Goal: Navigation & Orientation: Understand site structure

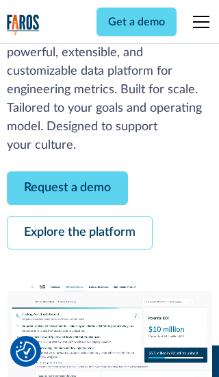
click at [67, 188] on link "Request a demo" at bounding box center [67, 188] width 121 height 34
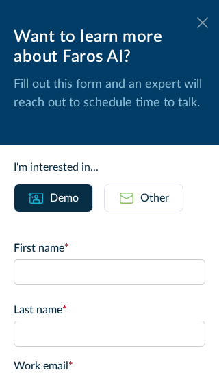
click at [203, 23] on icon at bounding box center [202, 22] width 11 height 10
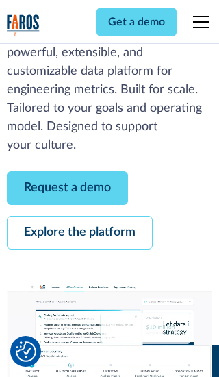
scroll to position [252, 0]
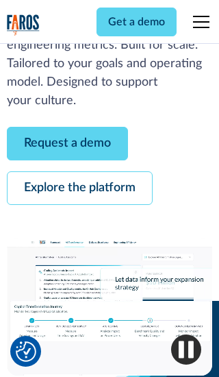
click at [80, 188] on link "Explore the platform" at bounding box center [80, 188] width 146 height 34
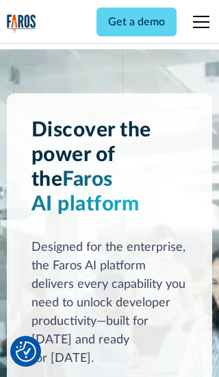
scroll to position [10301, 0]
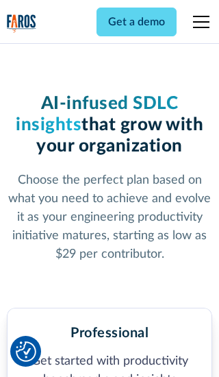
scroll to position [2129, 0]
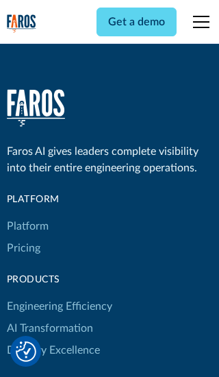
click at [27, 215] on link "Platform" at bounding box center [28, 226] width 42 height 22
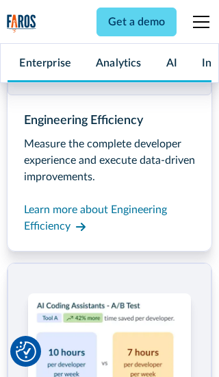
scroll to position [10741, 0]
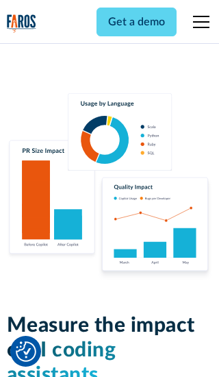
scroll to position [8523, 0]
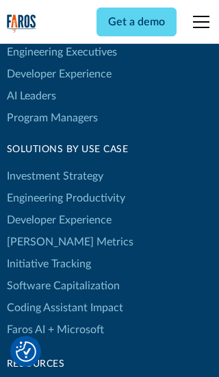
click at [41, 231] on link "[PERSON_NAME] Metrics" at bounding box center [70, 242] width 127 height 22
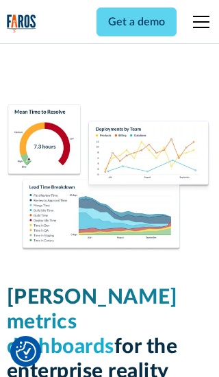
scroll to position [6007, 0]
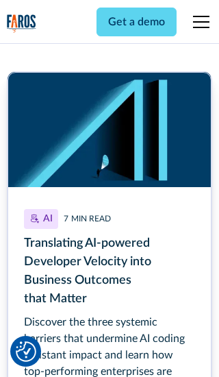
scroll to position [6199, 0]
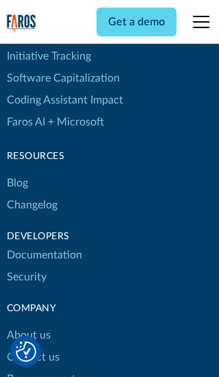
click at [32, 194] on link "Changelog" at bounding box center [32, 205] width 51 height 22
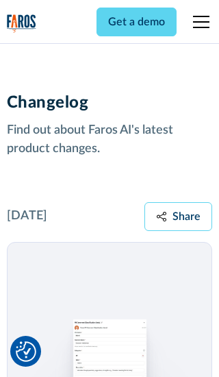
scroll to position [16560, 0]
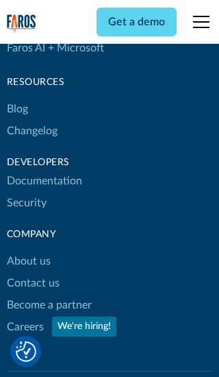
click at [28, 250] on link "About us" at bounding box center [29, 261] width 44 height 22
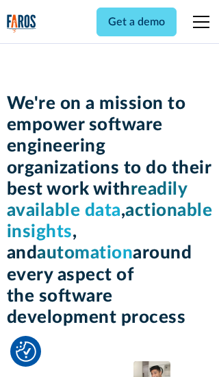
scroll to position [4732, 0]
